Goal: Task Accomplishment & Management: Use online tool/utility

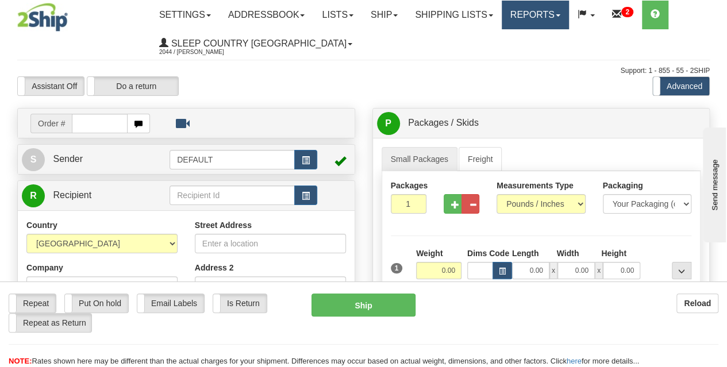
click at [540, 20] on link "Reports" at bounding box center [534, 15] width 67 height 29
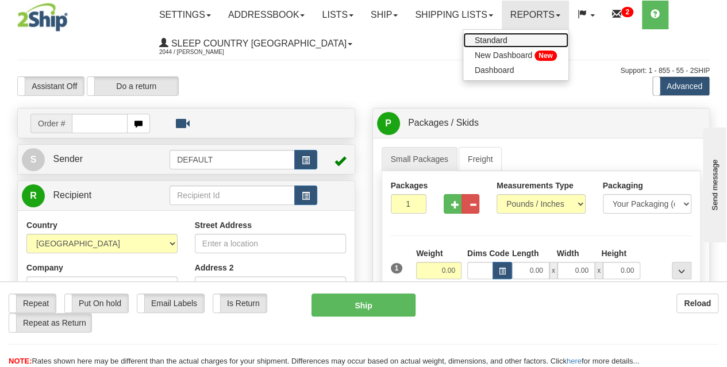
click at [531, 35] on link "Standard" at bounding box center [515, 40] width 105 height 15
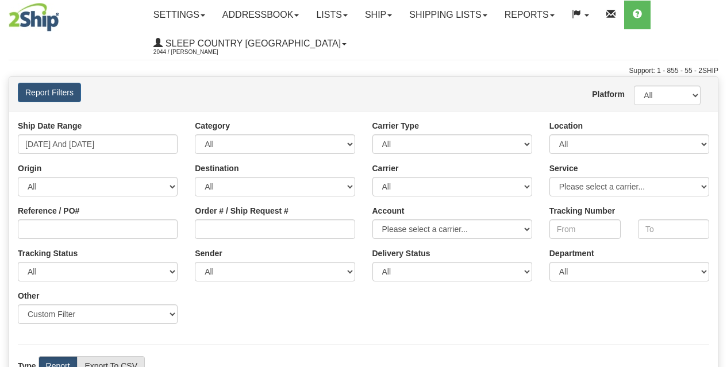
type input "0"
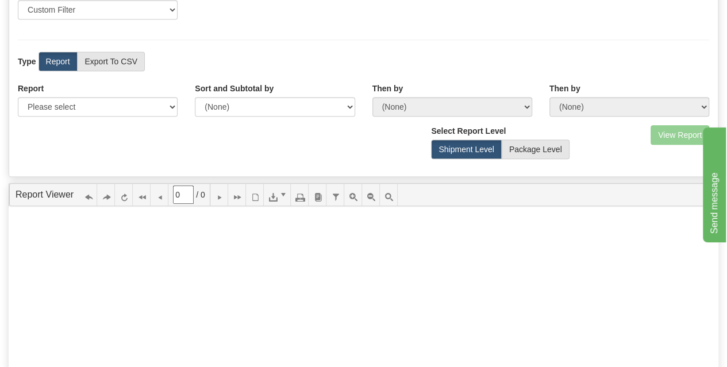
scroll to position [306, 0]
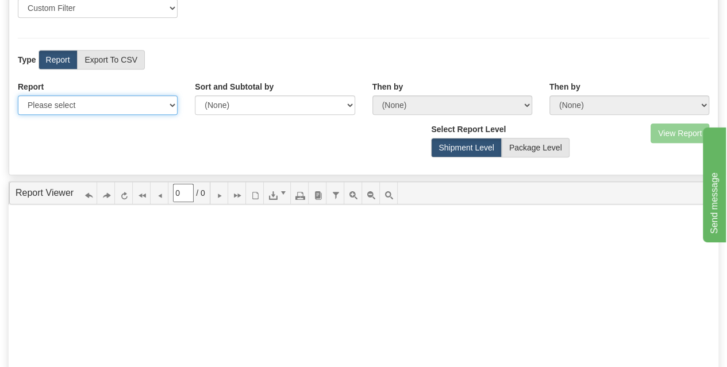
click at [106, 107] on select "Please select 1 Line Shipment Report Address Detail Basic Shipment Overview Can…" at bounding box center [98, 105] width 160 height 20
select select "Users\Basic Shipment Overview.trdx"
click at [18, 95] on select "Please select 1 Line Shipment Report Address Detail Basic Shipment Overview Can…" at bounding box center [98, 105] width 160 height 20
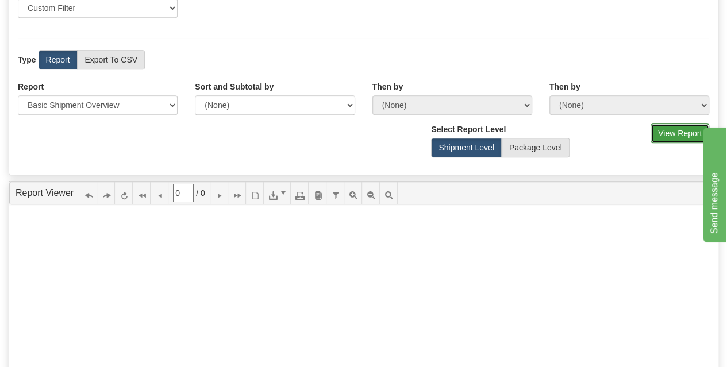
click at [675, 134] on button "View Report" at bounding box center [679, 133] width 59 height 20
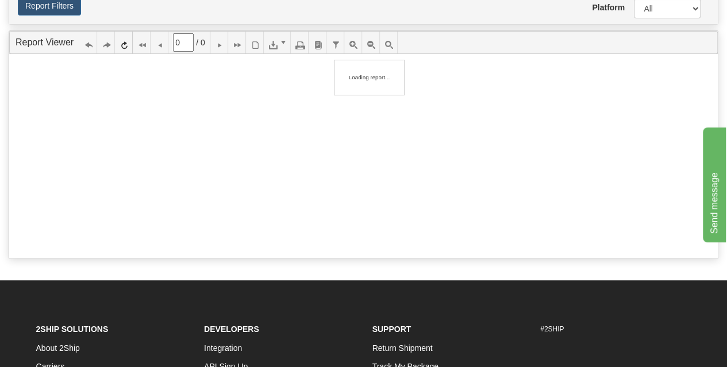
scroll to position [84, 0]
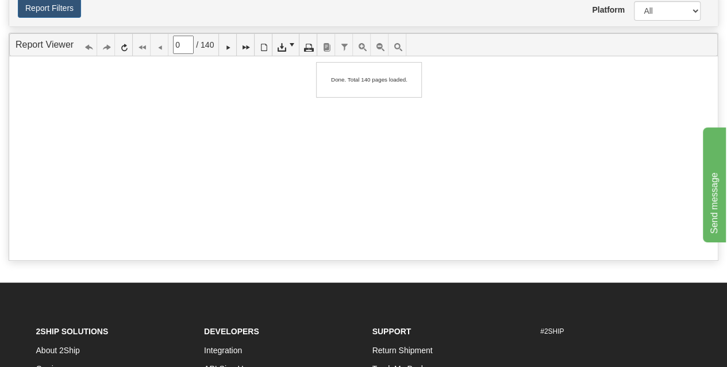
type input "1"
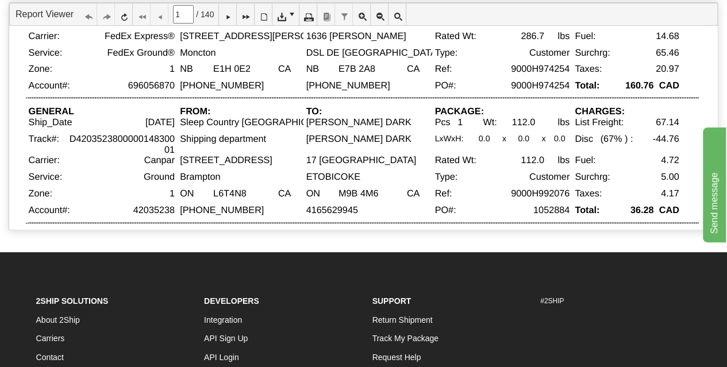
scroll to position [0, 0]
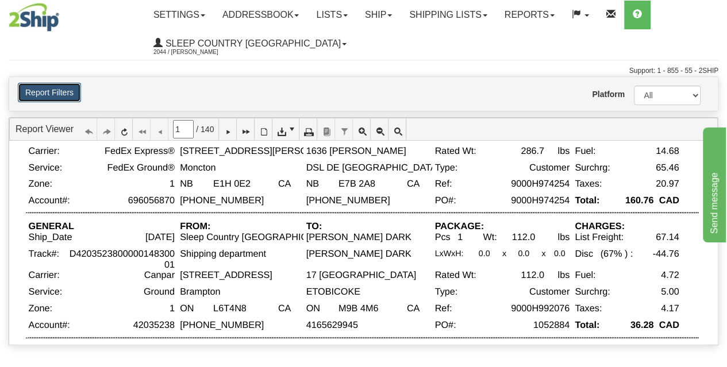
click at [55, 89] on button "Report Filters" at bounding box center [49, 93] width 63 height 20
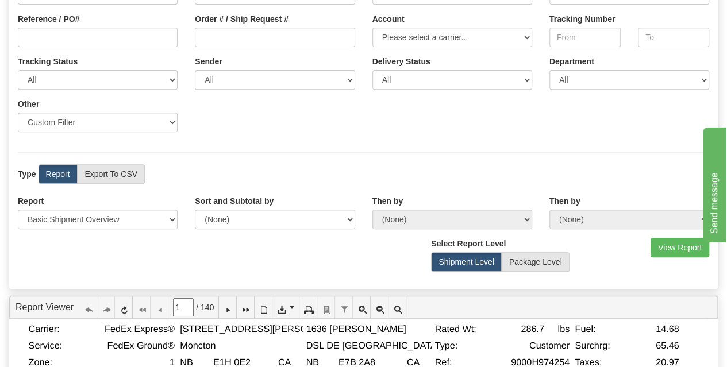
scroll to position [230, 0]
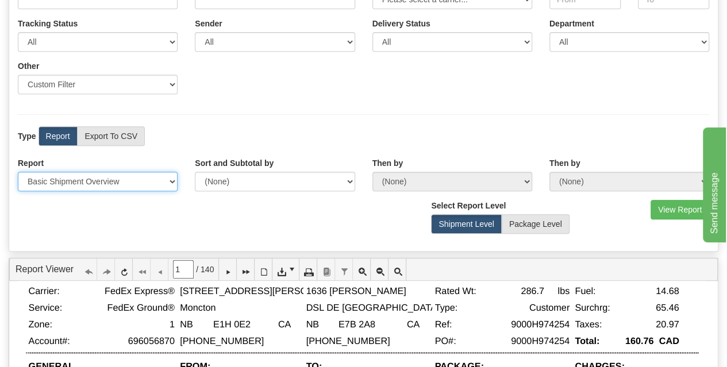
click at [116, 182] on select "Please select 1 Line Shipment Report Address Detail Basic Shipment Overview Can…" at bounding box center [98, 182] width 160 height 20
select select "Users\Tracking Detail.trdx"
click at [18, 172] on select "Please select 1 Line Shipment Report Address Detail Basic Shipment Overview Can…" at bounding box center [98, 182] width 160 height 20
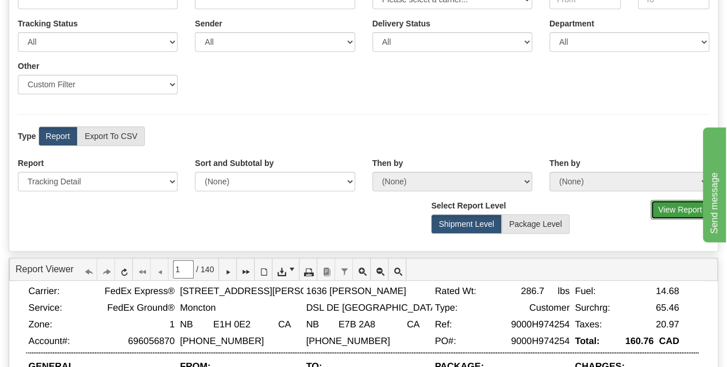
click at [672, 203] on button "View Report" at bounding box center [679, 210] width 59 height 20
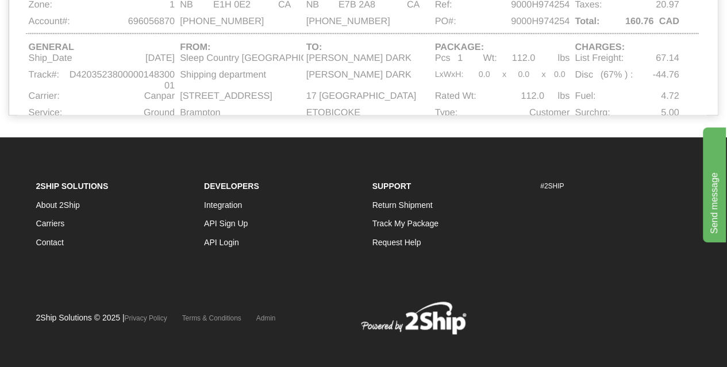
scroll to position [0, 0]
type input "1"
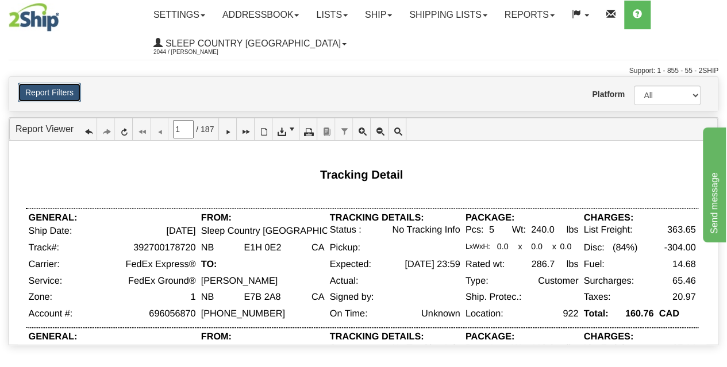
click at [46, 91] on button "Report Filters" at bounding box center [49, 93] width 63 height 20
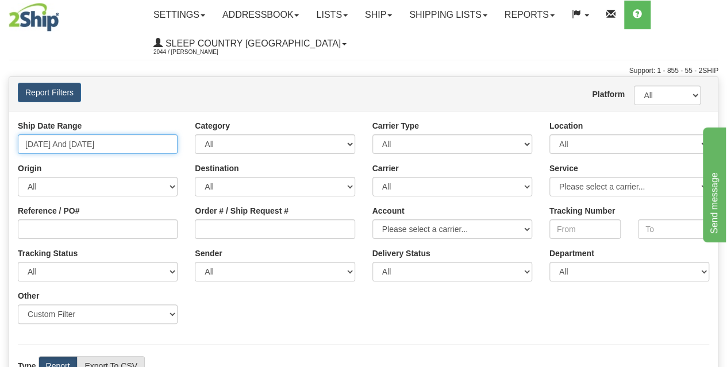
type input "08/26/2025"
type input "[DATE]"
click at [113, 152] on input "08/26/2025 And 09/01/2025" at bounding box center [98, 144] width 160 height 20
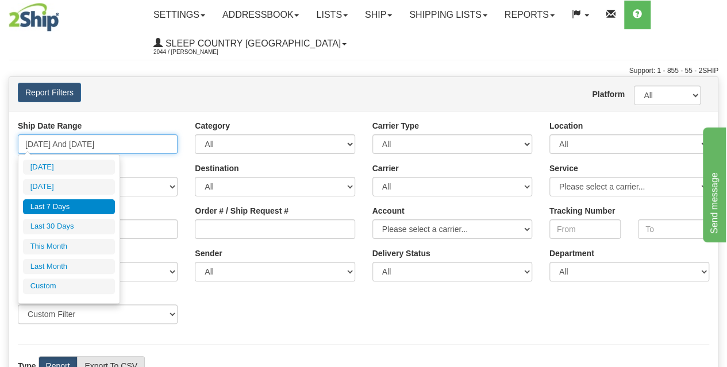
type input "08/31/2025"
type input "08/26/2025"
type input "[DATE]"
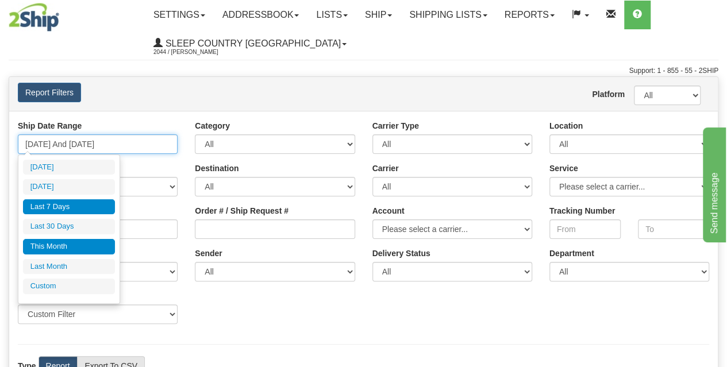
type input "09/30/2025"
type input "08/26/2025"
type input "[DATE]"
type input "08/01/2025"
type input "08/31/2025"
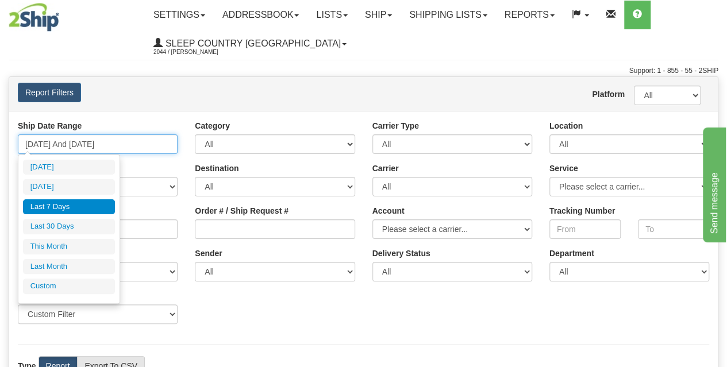
type input "08/26/2025"
type input "[DATE]"
click at [63, 275] on ul "Today Yesterday Last 7 Days Last 30 Days This Month Last Month Custom" at bounding box center [69, 227] width 92 height 134
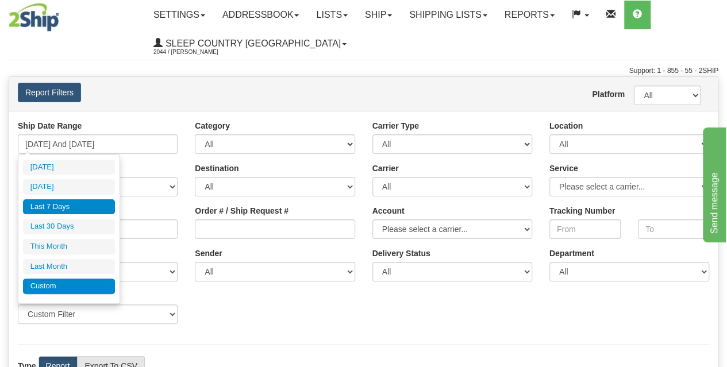
click at [63, 283] on li "Custom" at bounding box center [69, 287] width 92 height 16
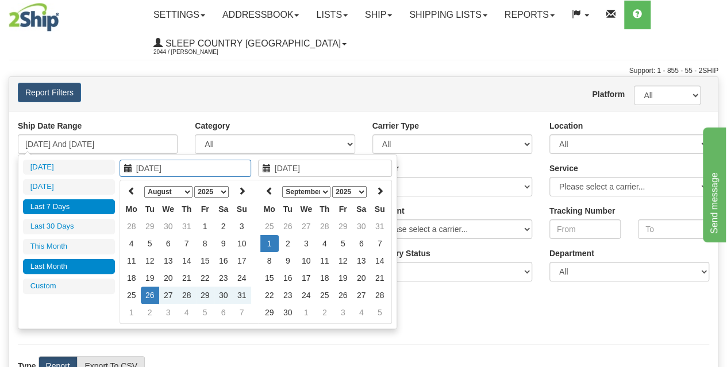
type input "08/01/2025"
type input "08/31/2025"
type input "08/26/2025"
type input "[DATE]"
click at [132, 194] on icon at bounding box center [131, 191] width 8 height 8
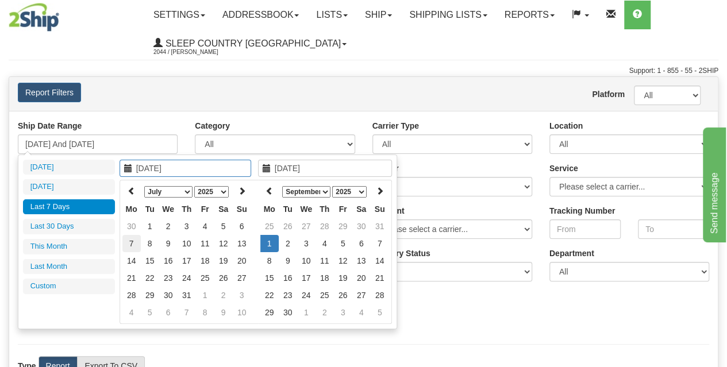
type input "07/07/2025"
click at [134, 238] on td "7" at bounding box center [131, 243] width 18 height 17
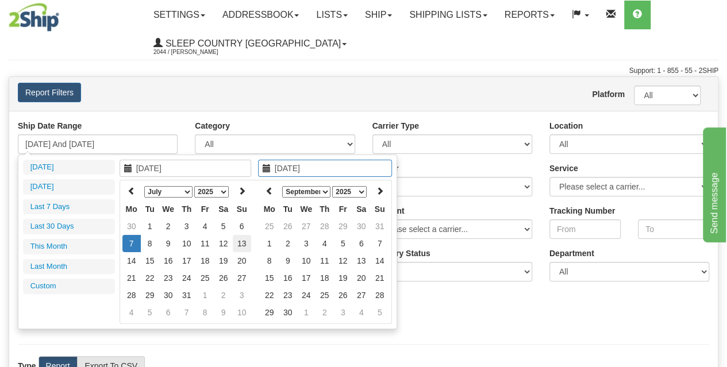
type input "07/13/2025"
click at [235, 238] on td "13" at bounding box center [242, 243] width 18 height 17
type input "07/07/2025 And 07/13/2025"
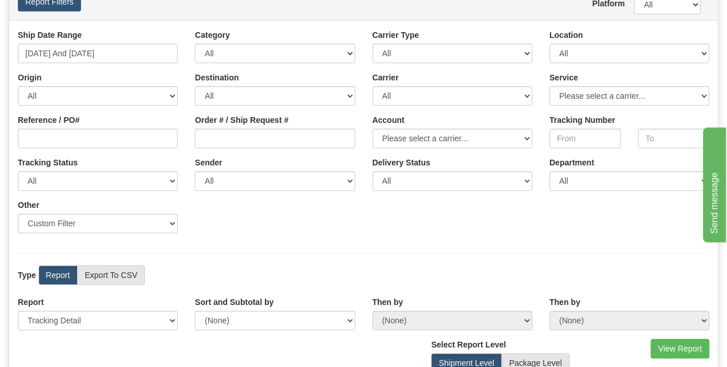
scroll to position [191, 0]
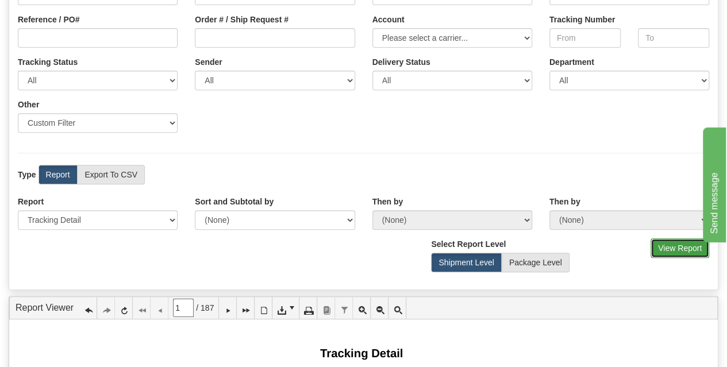
click at [680, 251] on button "View Report" at bounding box center [679, 248] width 59 height 20
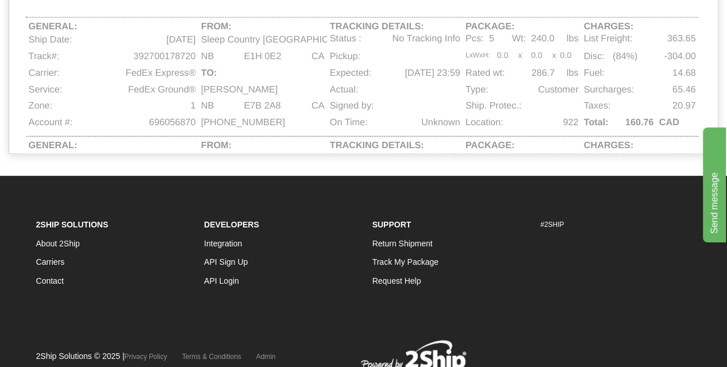
type input "1"
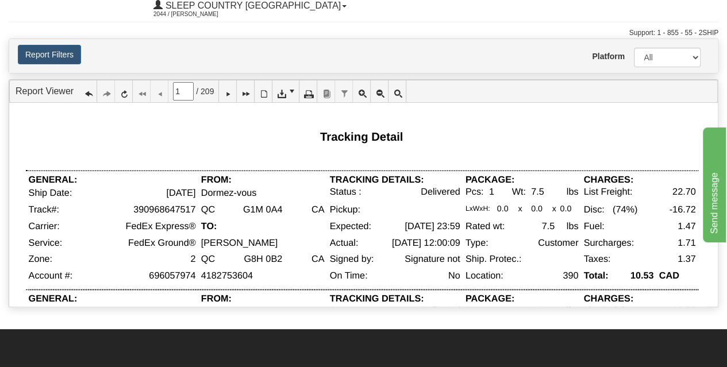
scroll to position [0, 0]
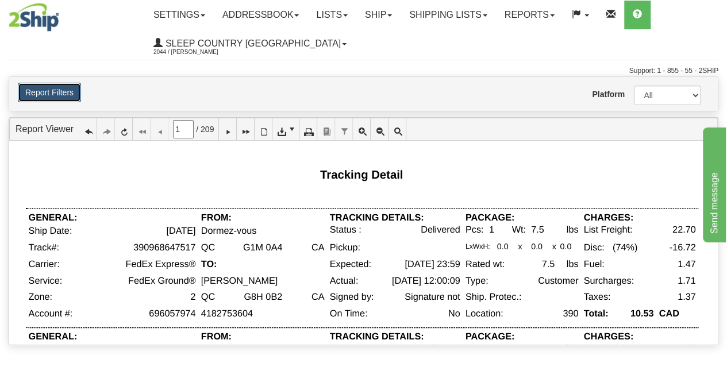
click at [63, 94] on button "Report Filters" at bounding box center [49, 93] width 63 height 20
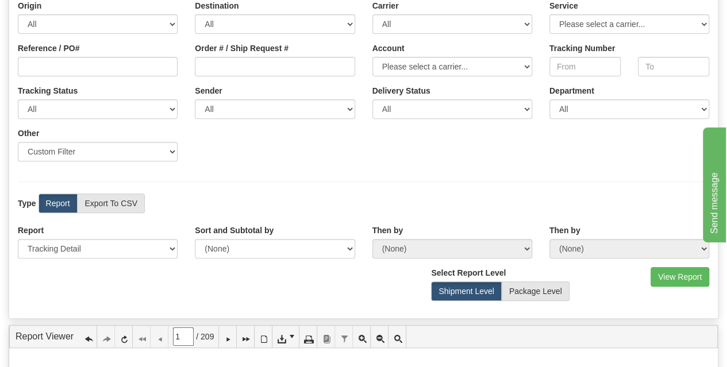
scroll to position [153, 0]
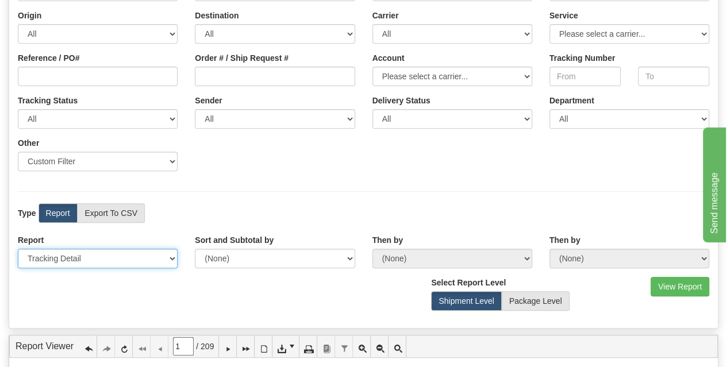
click at [110, 259] on select "Please select 1 Line Shipment Report Address Detail Basic Shipment Overview Can…" at bounding box center [98, 259] width 160 height 20
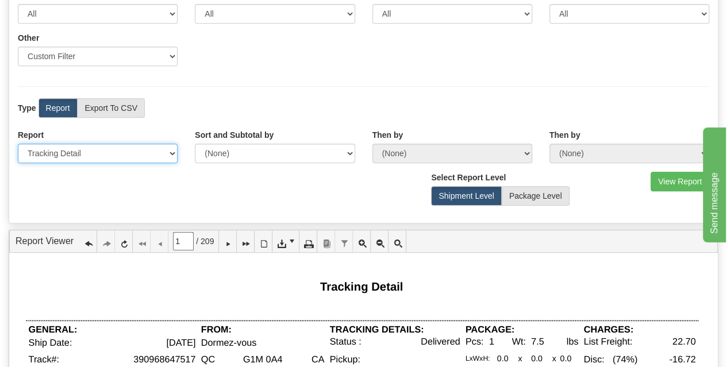
scroll to position [268, 0]
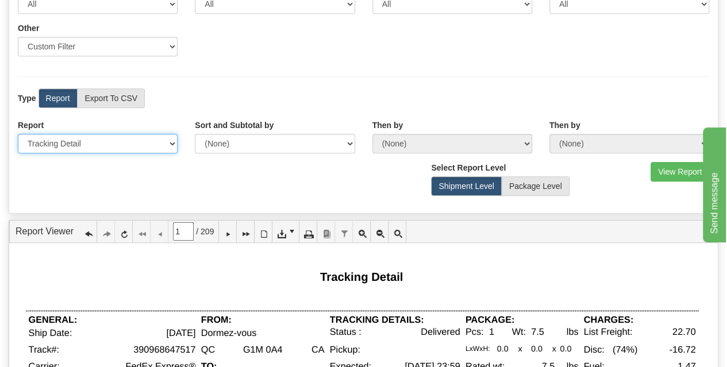
click at [123, 150] on select "Please select 1 Line Shipment Report Address Detail Basic Shipment Overview Can…" at bounding box center [98, 144] width 160 height 20
click at [121, 146] on select "Please select 1 Line Shipment Report Address Detail Basic Shipment Overview Can…" at bounding box center [98, 144] width 160 height 20
click at [254, 182] on div "View Report Comma Separated Values (CSV) Select Report Level Shipment Level Pac…" at bounding box center [363, 183] width 708 height 42
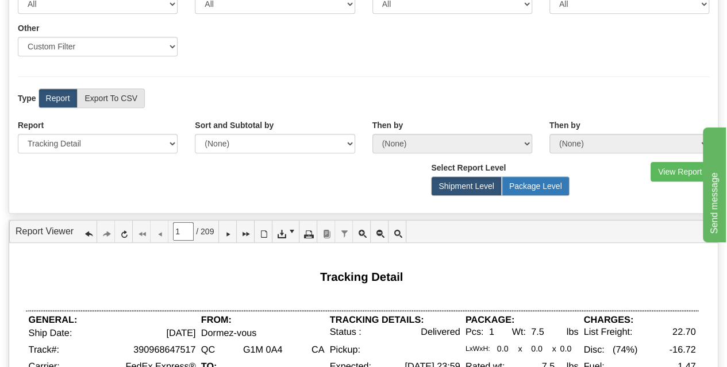
click at [552, 187] on label "Package Level" at bounding box center [535, 186] width 68 height 20
radio input "true"
click at [332, 184] on div "View Report Comma Separated Values (CSV) Select Report Level Shipment Level Pac…" at bounding box center [363, 183] width 708 height 42
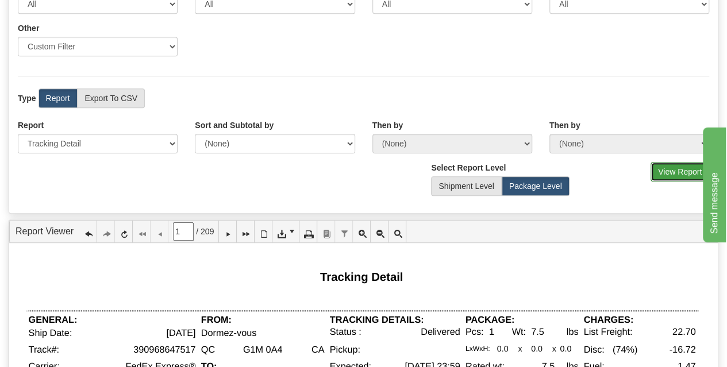
click at [670, 163] on button "View Report" at bounding box center [679, 172] width 59 height 20
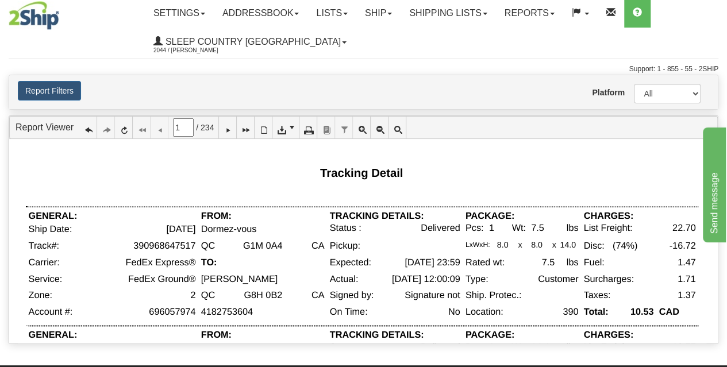
scroll to position [0, 0]
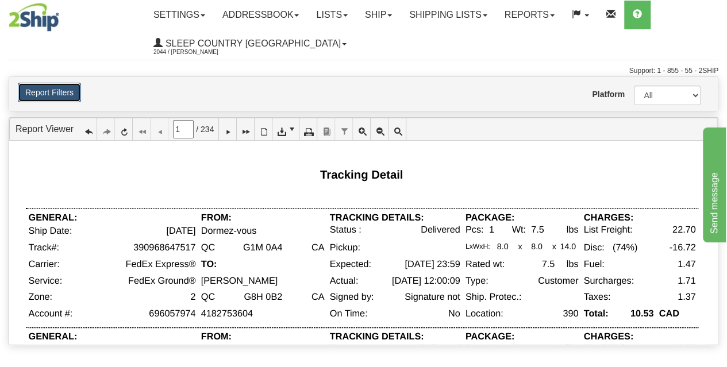
click at [61, 98] on button "Report Filters" at bounding box center [49, 93] width 63 height 20
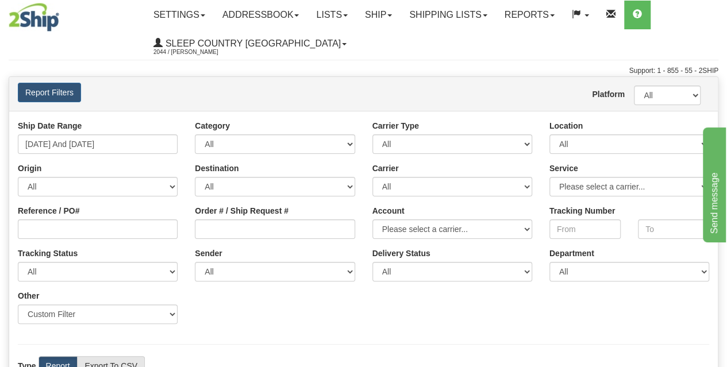
click at [183, 221] on div "Reference / PO#" at bounding box center [97, 222] width 177 height 34
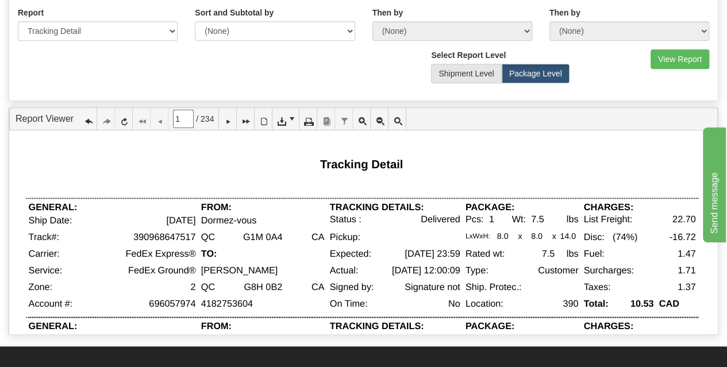
scroll to position [382, 0]
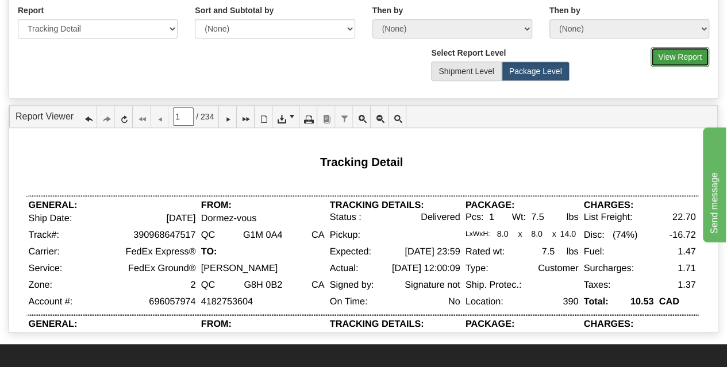
click at [672, 59] on button "View Report" at bounding box center [679, 57] width 59 height 20
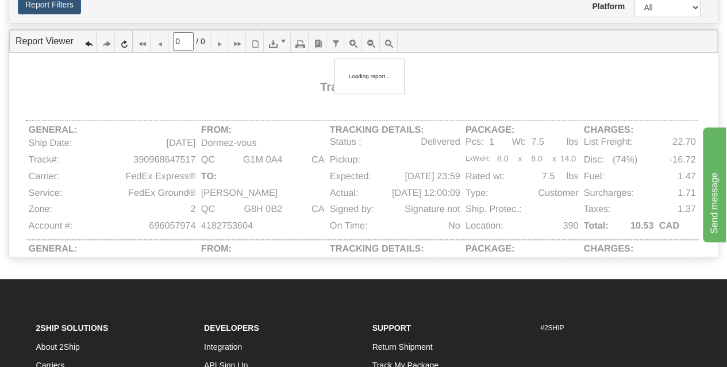
scroll to position [74, 0]
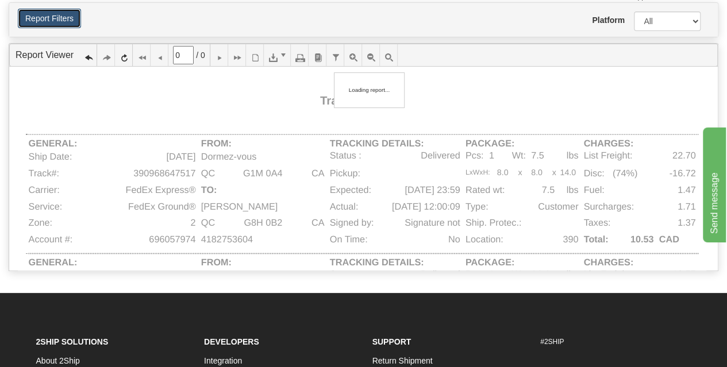
click at [72, 16] on button "Report Filters" at bounding box center [49, 19] width 63 height 20
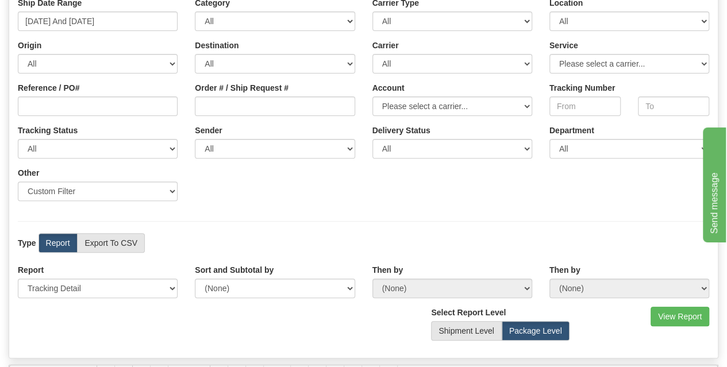
scroll to position [265, 0]
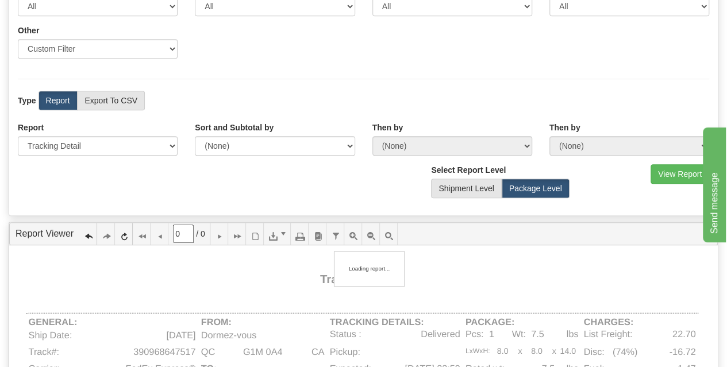
click at [84, 157] on div "Report Please select 1 Line Shipment Report Address Detail Basic Shipment Overv…" at bounding box center [363, 143] width 708 height 42
click at [85, 151] on select "Please select 1 Line Shipment Report Address Detail Basic Shipment Overview Can…" at bounding box center [98, 146] width 160 height 20
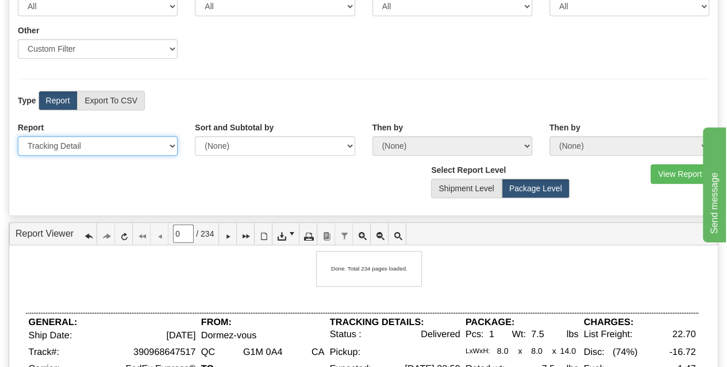
type input "1"
select select "Users\Basic Shipment Overview.trdx"
click at [18, 136] on select "Please select 1 Line Shipment Report Address Detail Basic Shipment Overview Can…" at bounding box center [98, 146] width 160 height 20
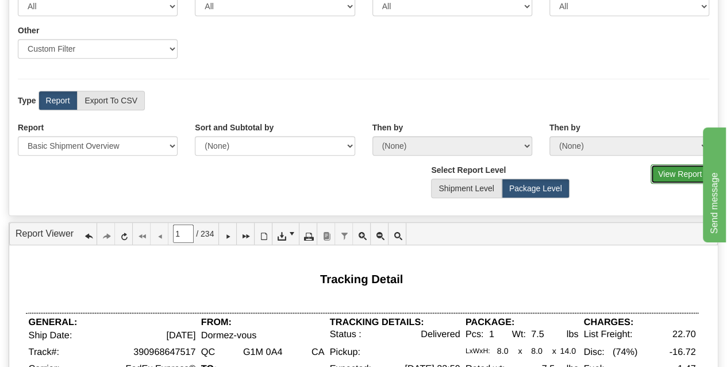
click at [664, 173] on button "View Report" at bounding box center [679, 174] width 59 height 20
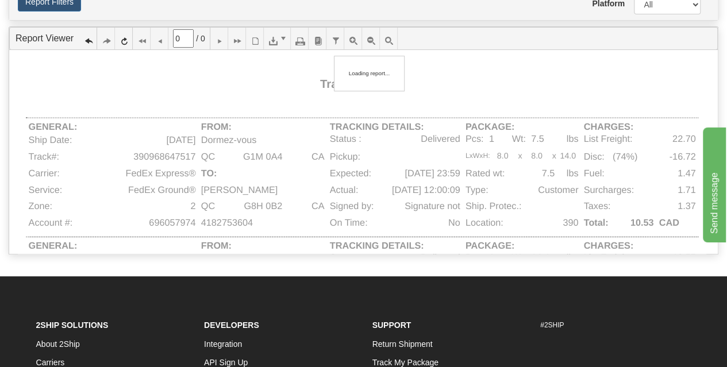
scroll to position [74, 0]
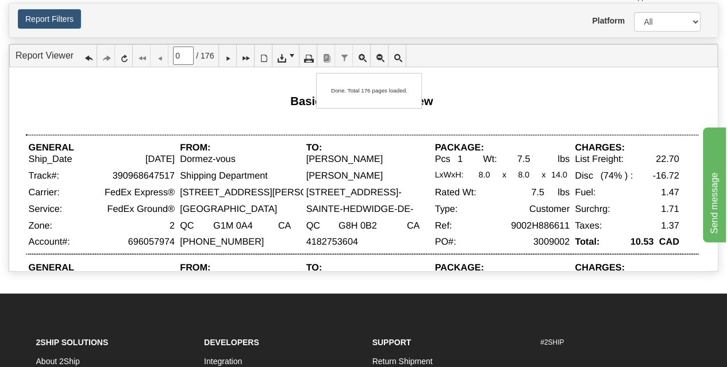
type input "1"
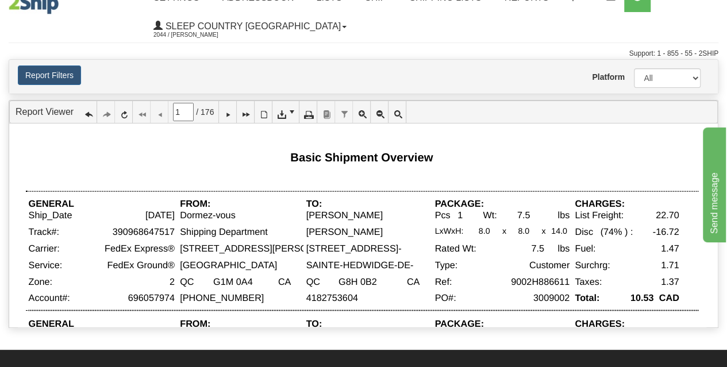
scroll to position [0, 0]
